Goal: Task Accomplishment & Management: Complete application form

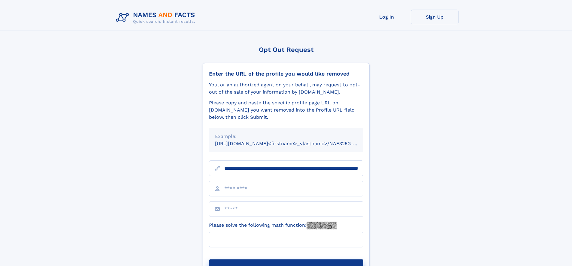
scroll to position [0, 62]
type input "**********"
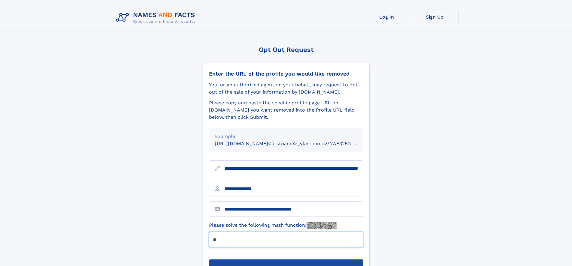
type input "**"
click at [286, 260] on button "Submit Opt Out Request" at bounding box center [286, 269] width 154 height 19
